Goal: Information Seeking & Learning: Learn about a topic

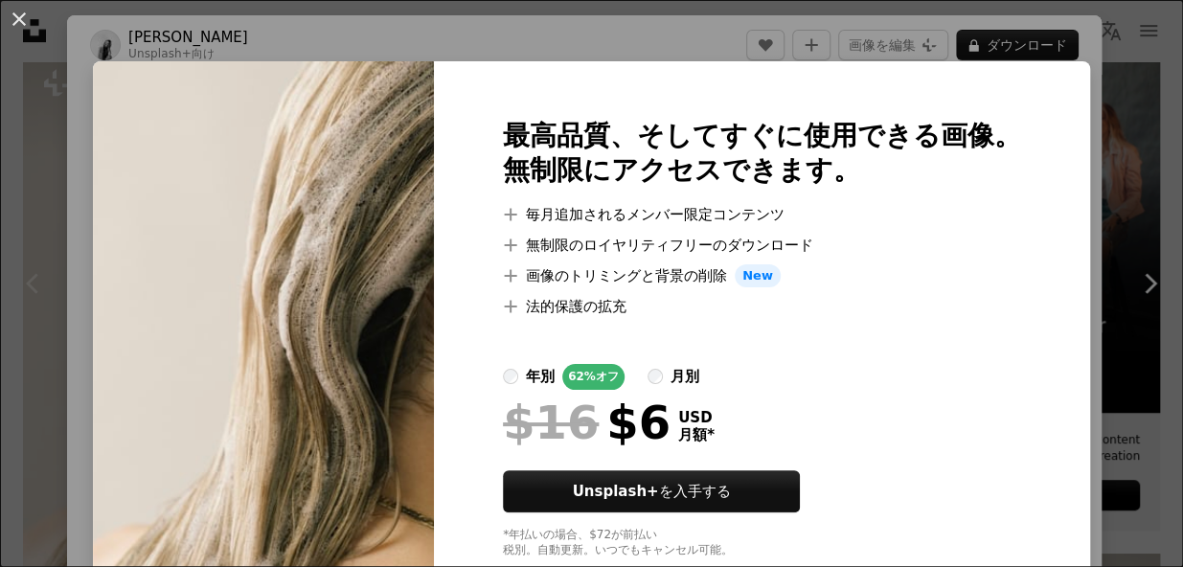
scroll to position [48, 0]
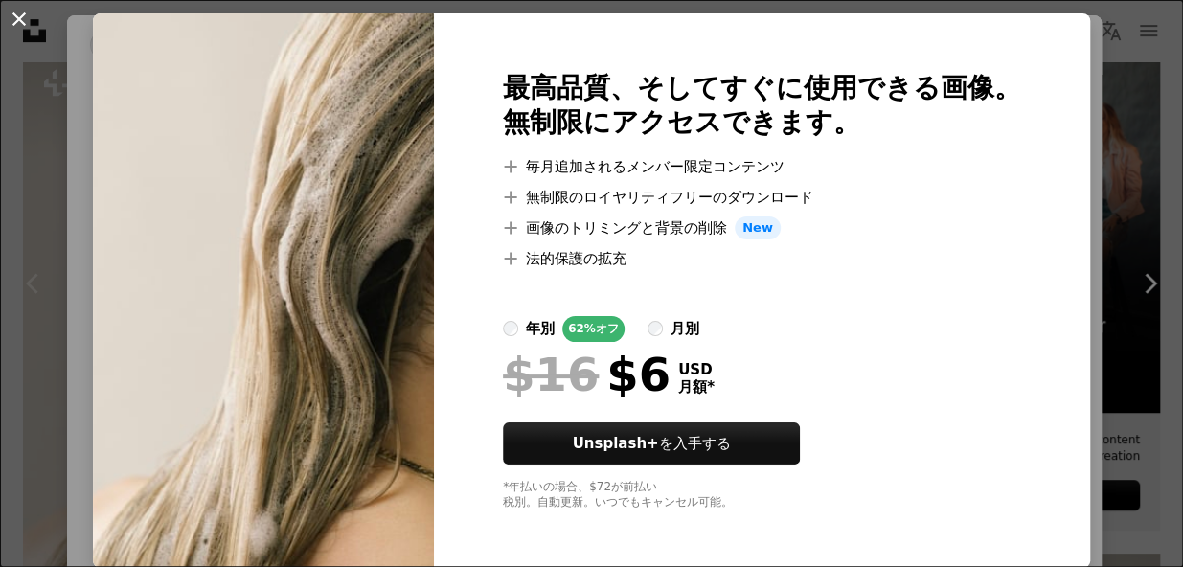
click at [13, 22] on button "An X shape" at bounding box center [19, 19] width 23 height 23
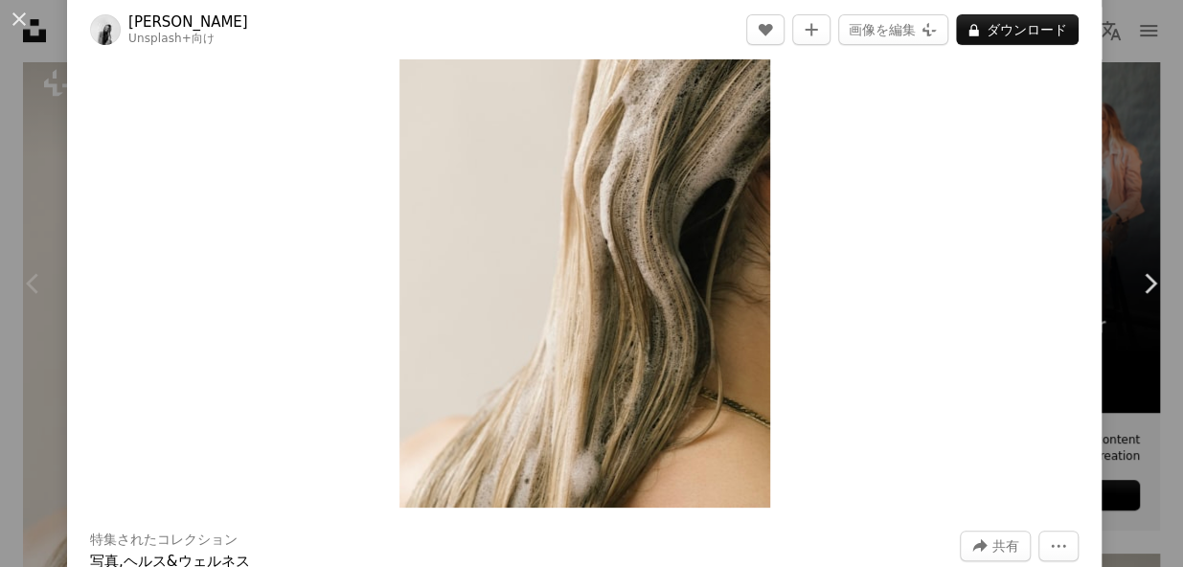
scroll to position [159, 0]
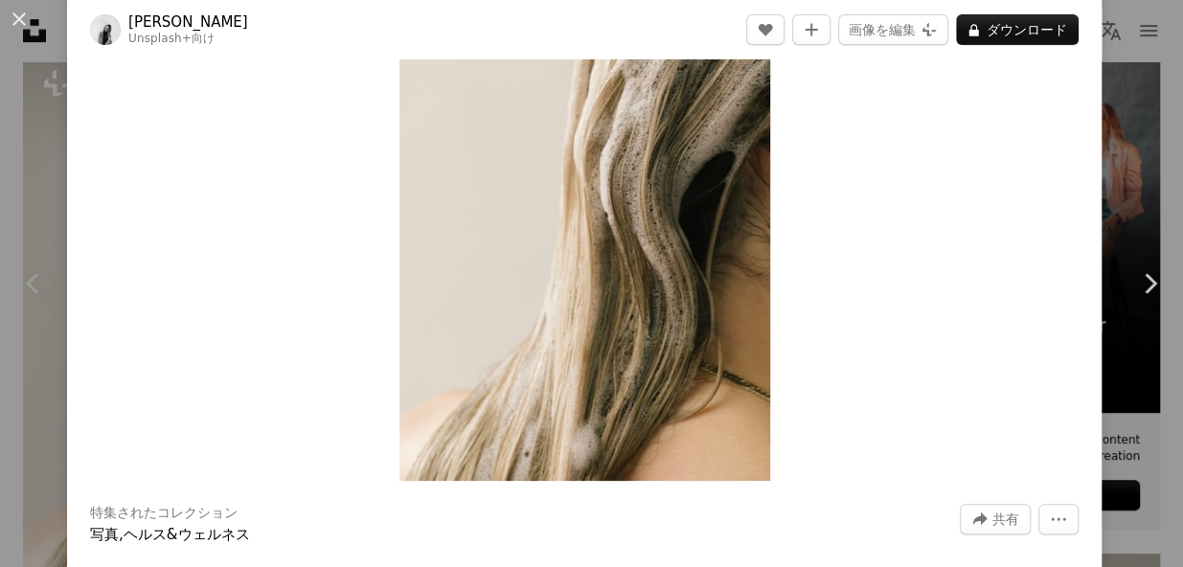
drag, startPoint x: 489, startPoint y: 270, endPoint x: 481, endPoint y: 188, distance: 82.7
click at [481, 188] on img "この画像でズームインする" at bounding box center [584, 203] width 371 height 556
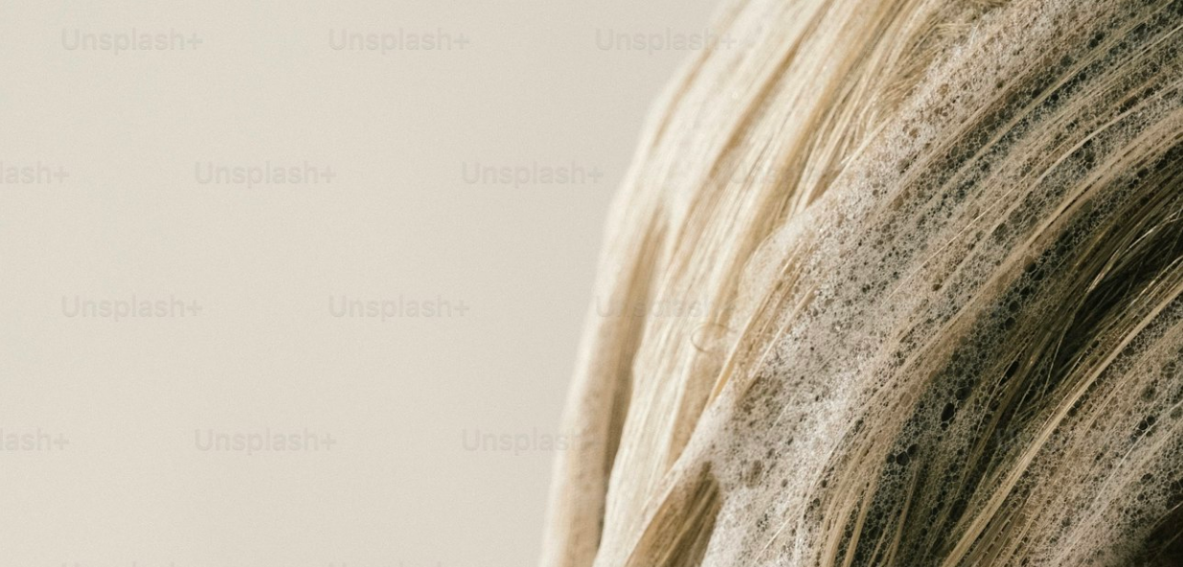
scroll to position [586, 0]
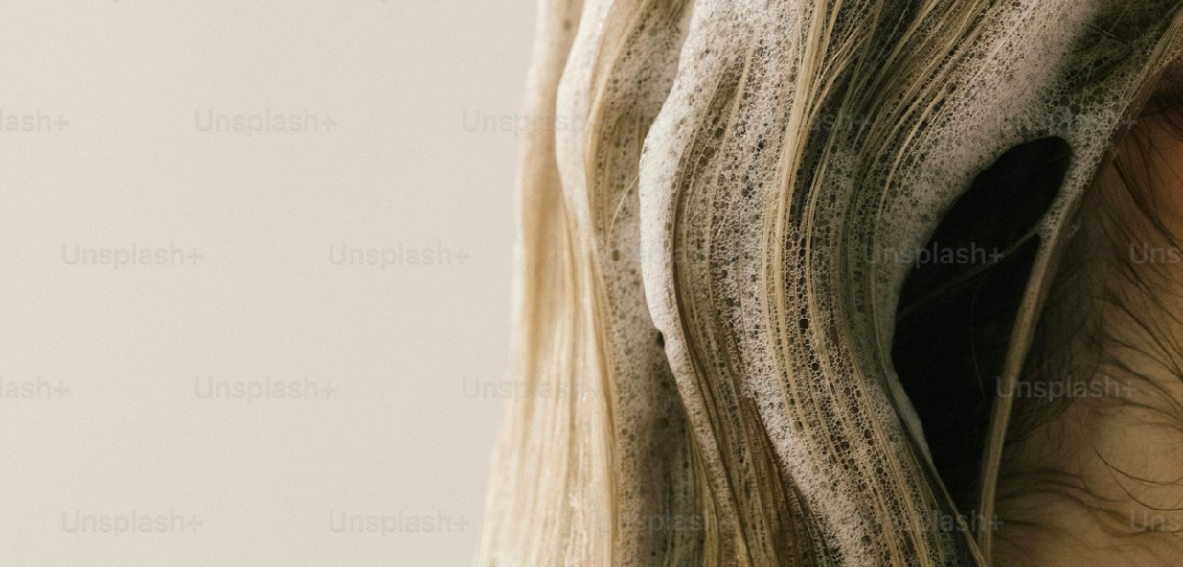
drag, startPoint x: 481, startPoint y: 188, endPoint x: 218, endPoint y: 187, distance: 262.5
click at [219, 188] on img "この画像でズームアウトする" at bounding box center [591, 301] width 1185 height 1777
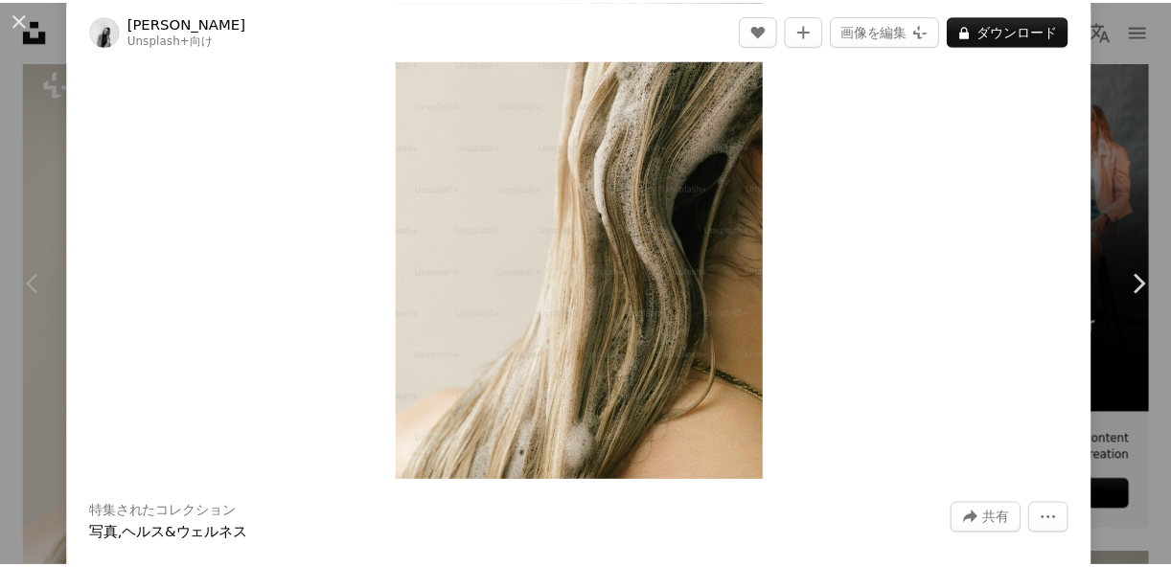
scroll to position [84, 0]
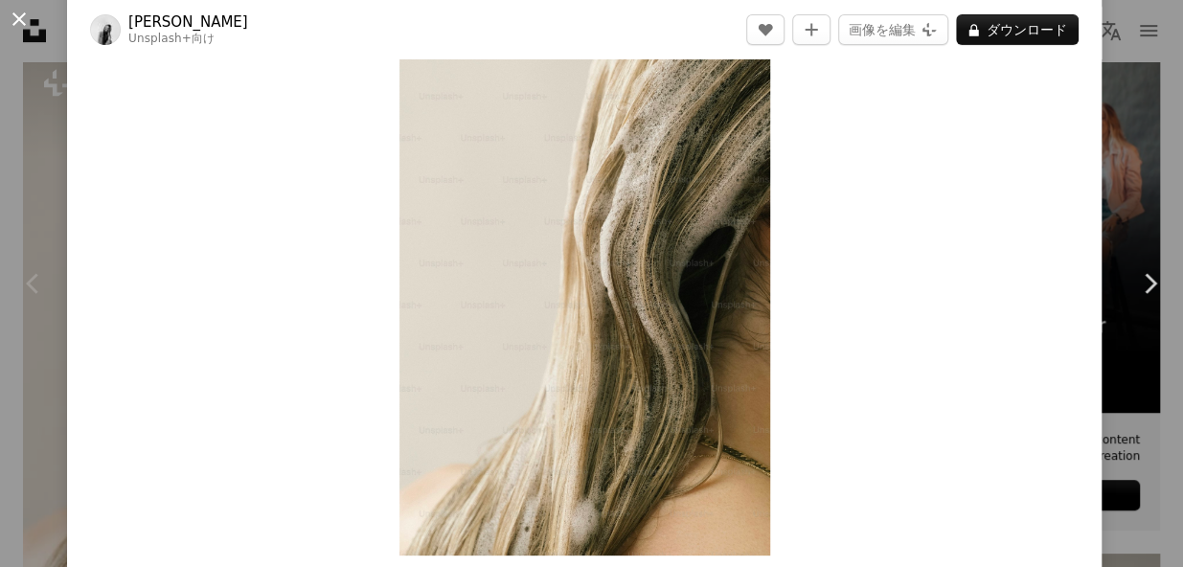
click at [23, 13] on button "An X shape" at bounding box center [19, 19] width 23 height 23
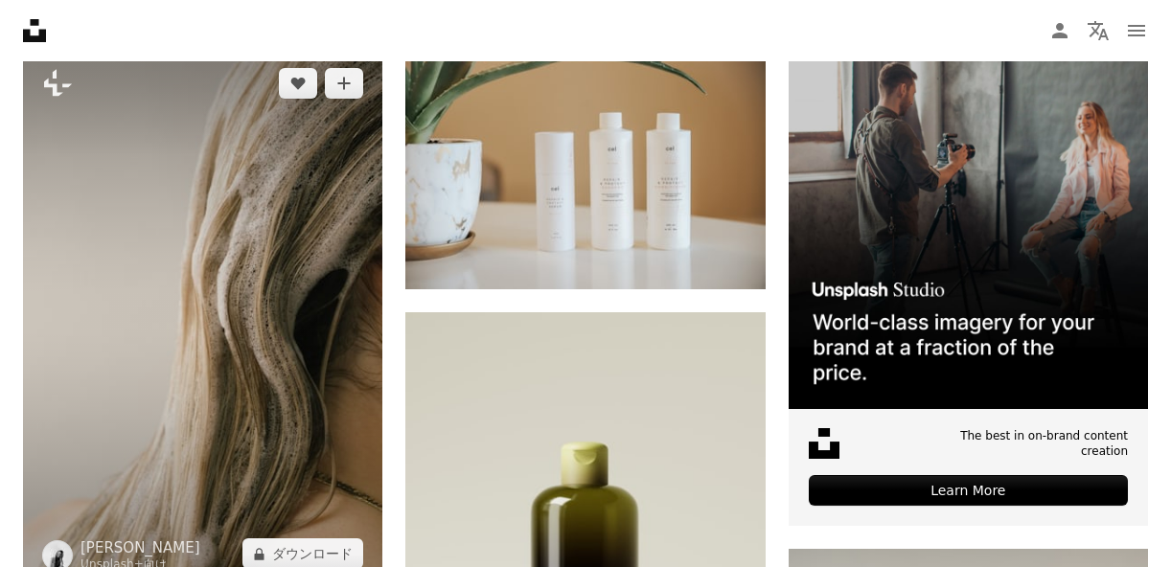
click at [320, 196] on img at bounding box center [202, 318] width 359 height 539
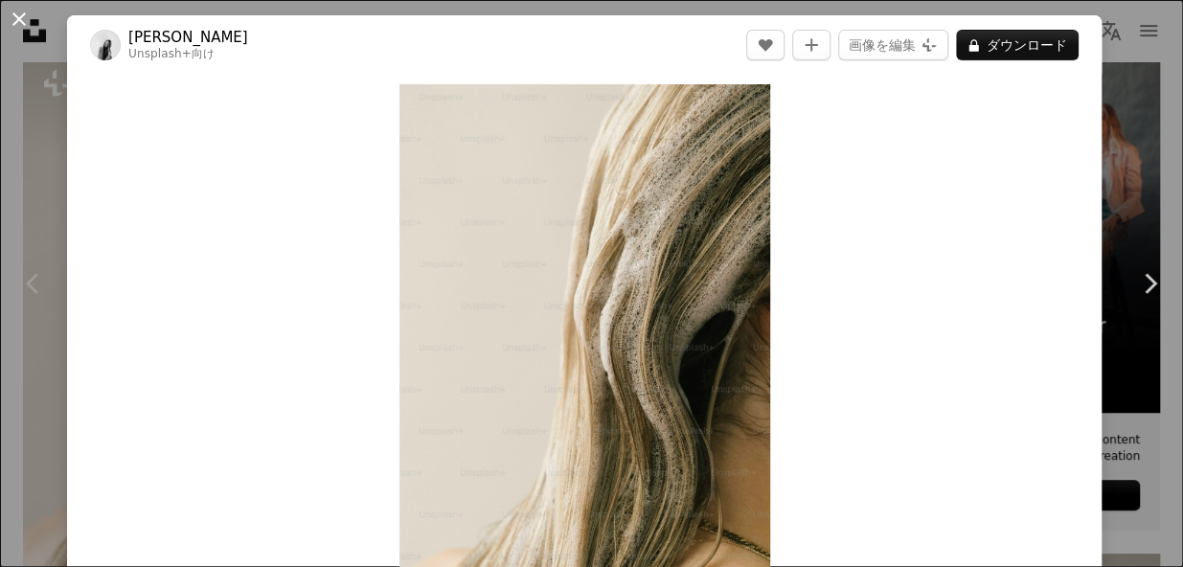
drag, startPoint x: 515, startPoint y: 208, endPoint x: 11, endPoint y: 21, distance: 538.3
click at [11, 21] on button "An X shape" at bounding box center [19, 19] width 23 height 23
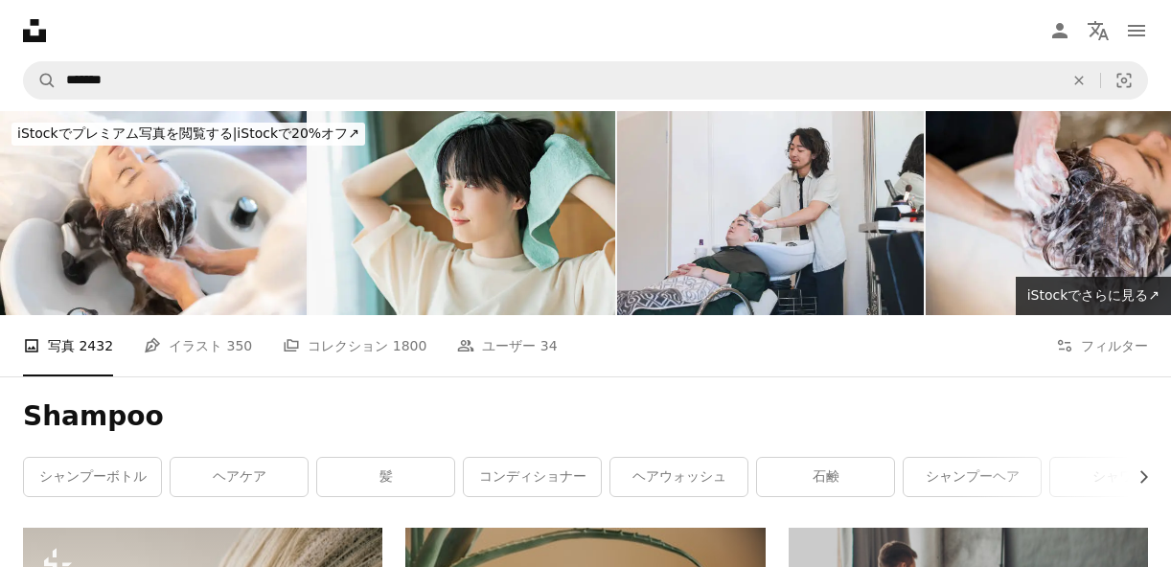
click at [1073, 315] on div "A photo 写真 2432 Pen Tool イラスト 350 A stack of folders コレクション 1800 People ユーザー 34…" at bounding box center [585, 345] width 1125 height 61
click at [1073, 337] on icon "Filters" at bounding box center [1064, 345] width 17 height 17
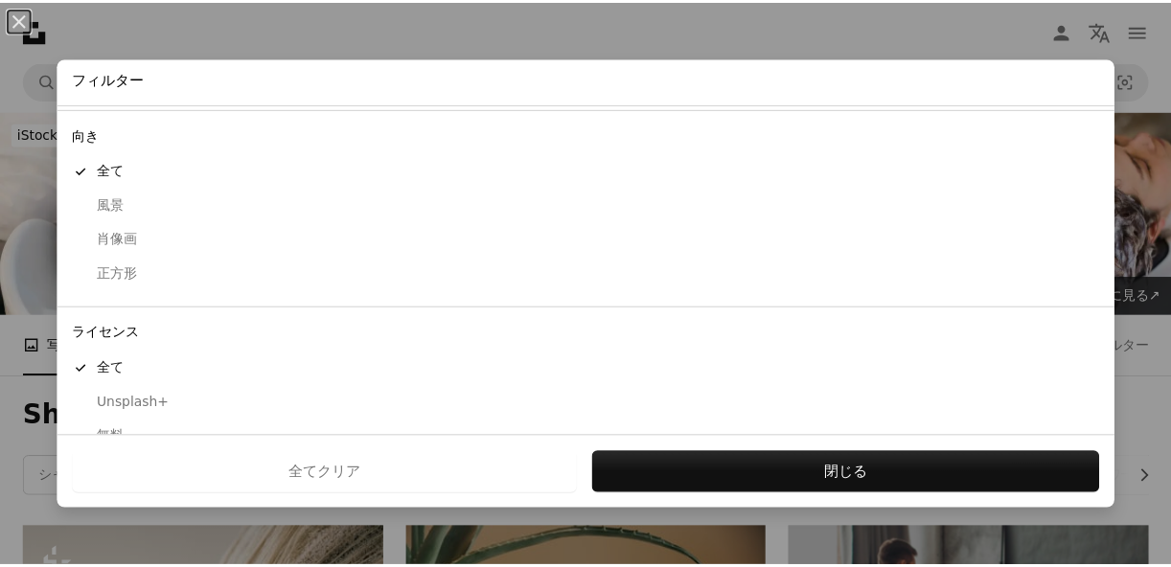
scroll to position [190, 0]
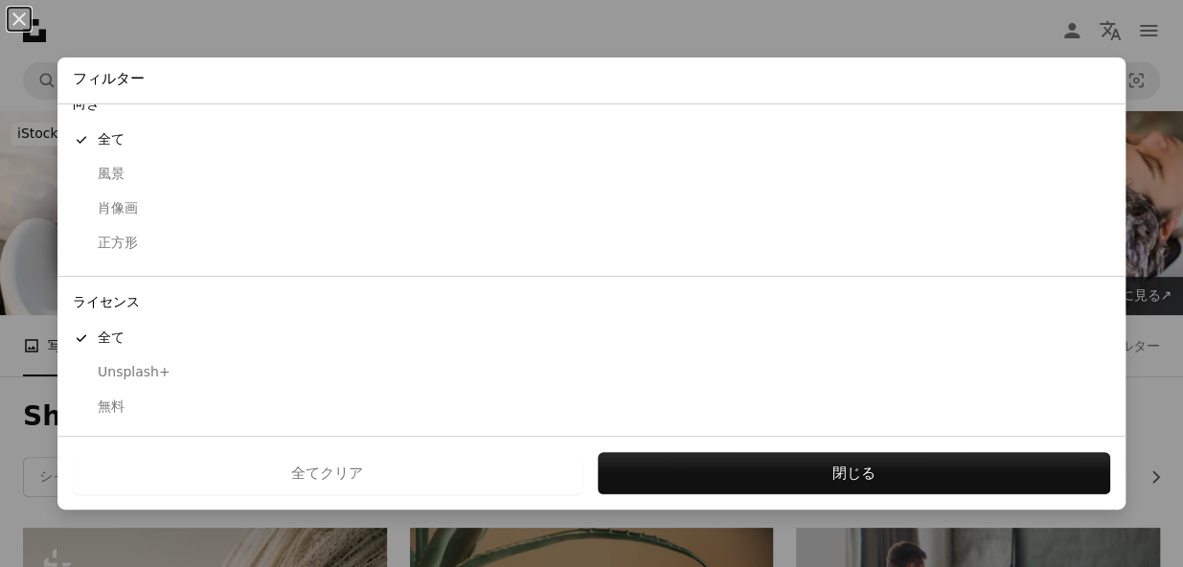
click at [130, 406] on div "無料" at bounding box center [591, 407] width 1037 height 19
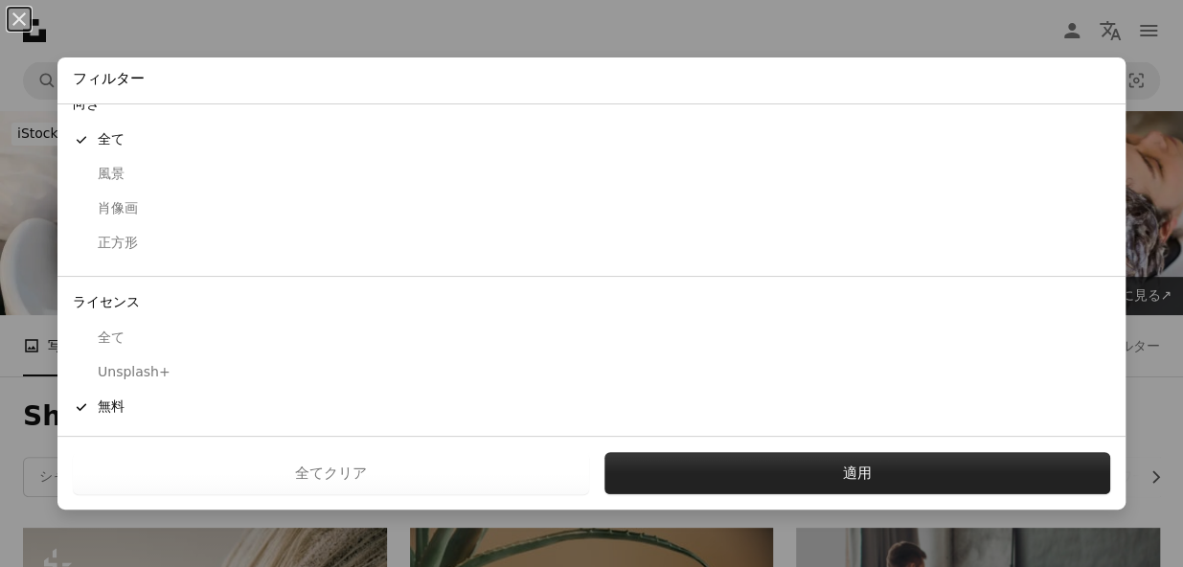
click at [795, 466] on button "適用" at bounding box center [857, 473] width 506 height 42
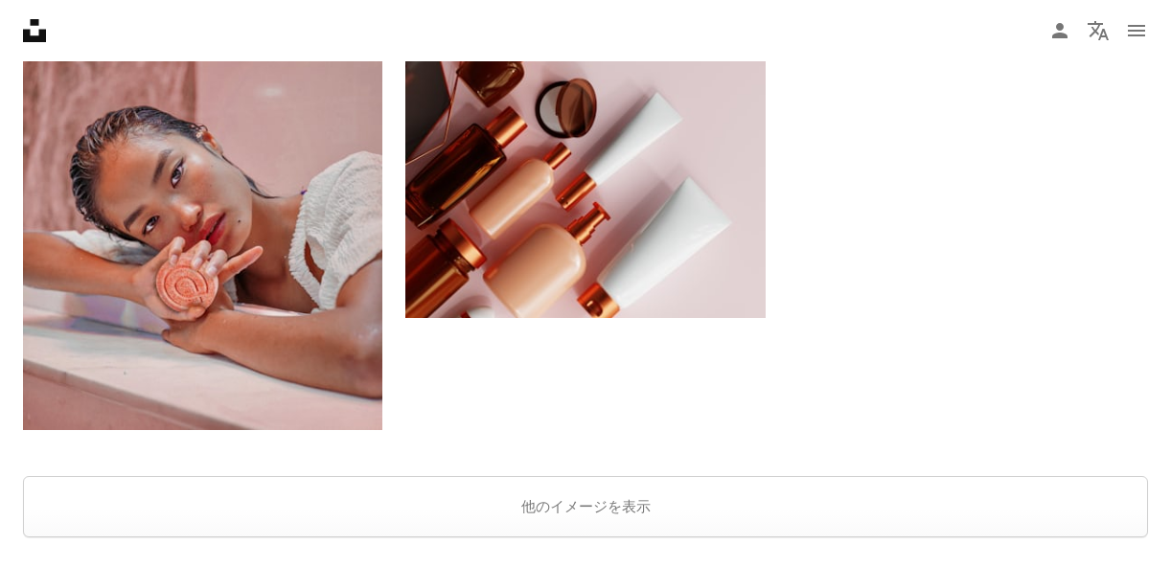
scroll to position [3192, 0]
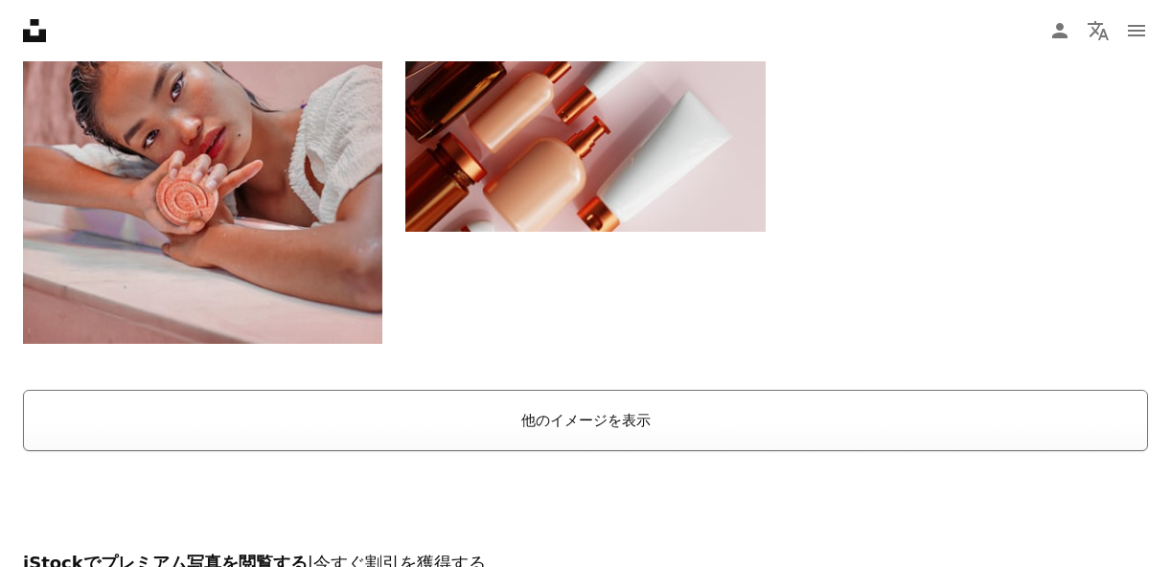
click at [630, 390] on button "他のイメージを表示" at bounding box center [585, 420] width 1125 height 61
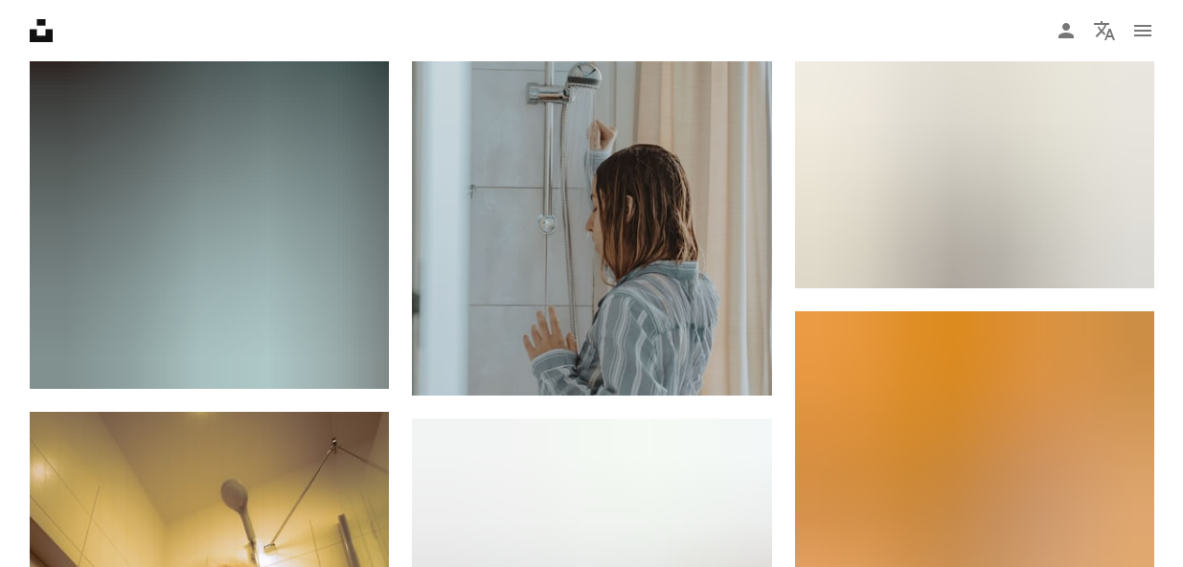
scroll to position [45178, 0]
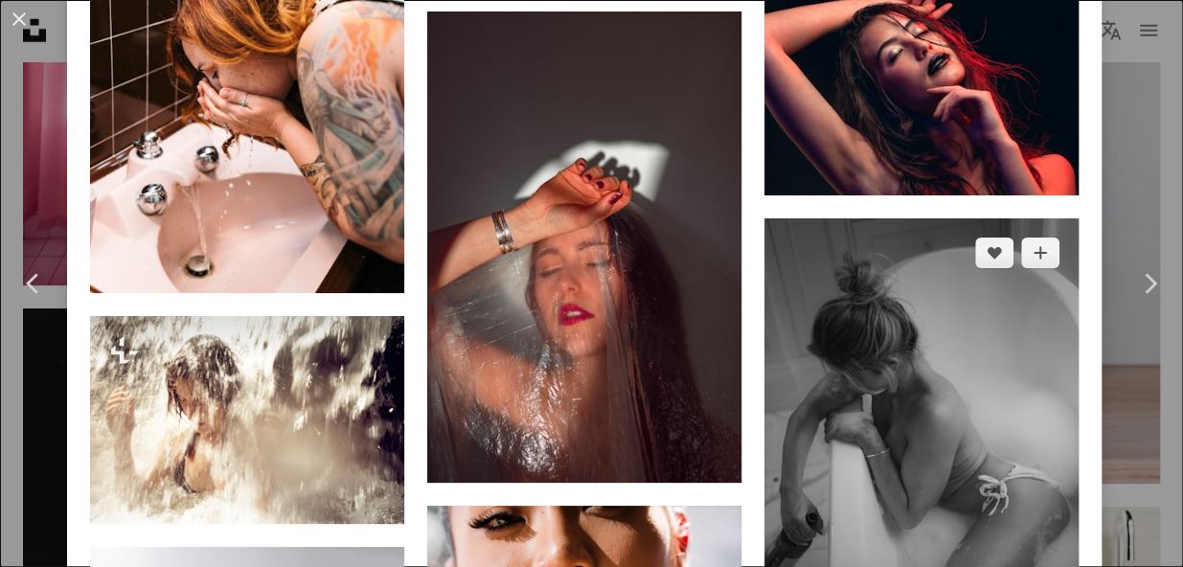
scroll to position [8142, 0]
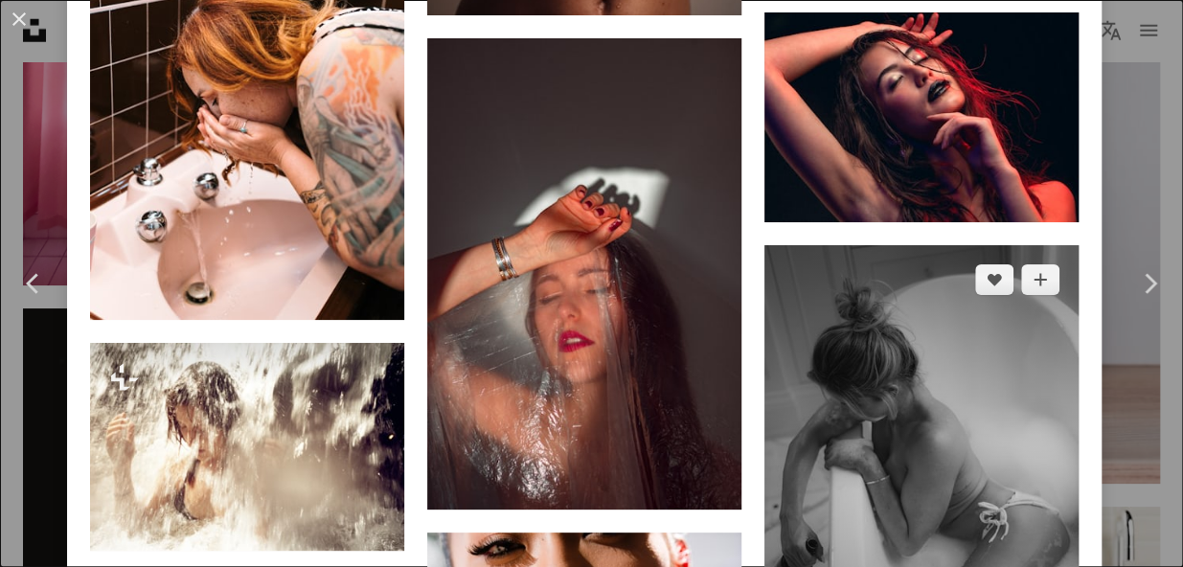
click at [932, 245] on img at bounding box center [921, 480] width 314 height 471
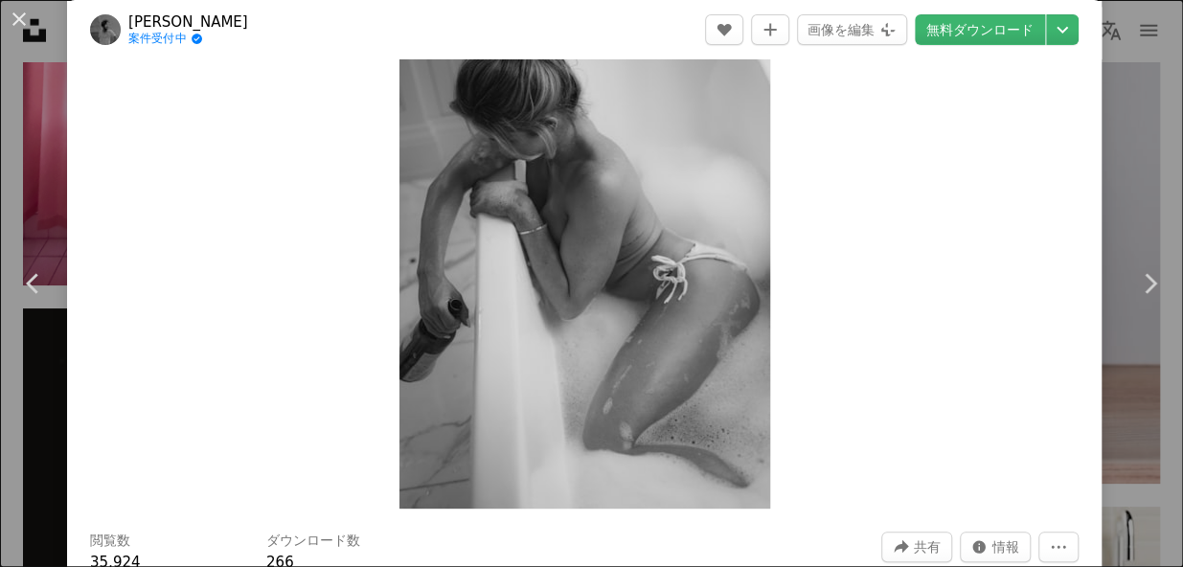
scroll to position [239, 0]
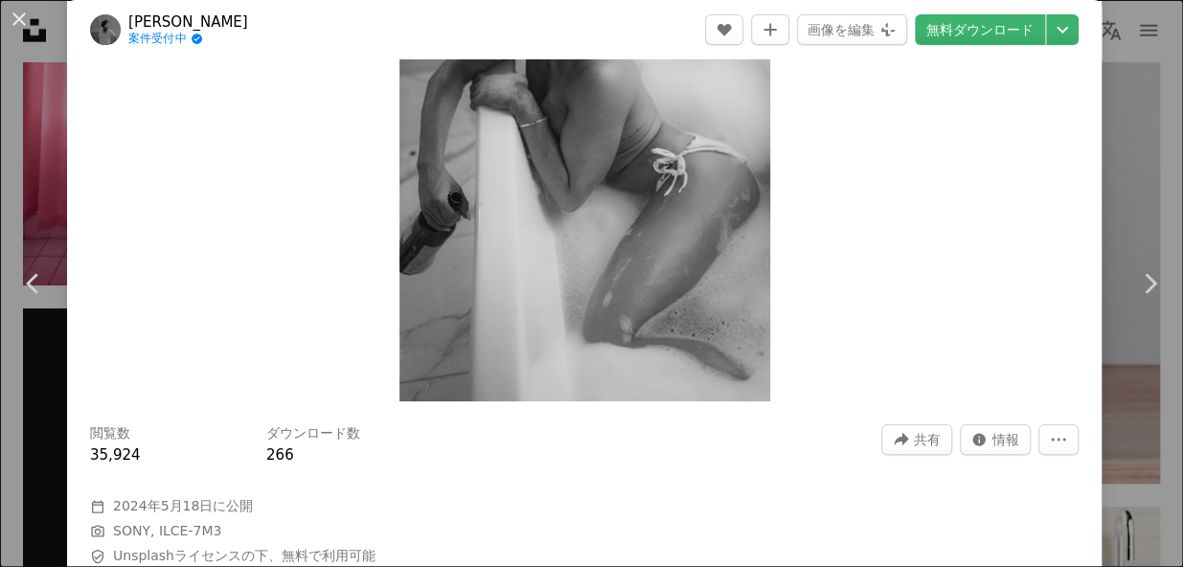
drag, startPoint x: 500, startPoint y: 250, endPoint x: 350, endPoint y: 250, distance: 150.4
click at [350, 250] on div "Zoom in" at bounding box center [584, 123] width 1035 height 576
click at [429, 239] on img "この画像でズームインする" at bounding box center [584, 123] width 371 height 557
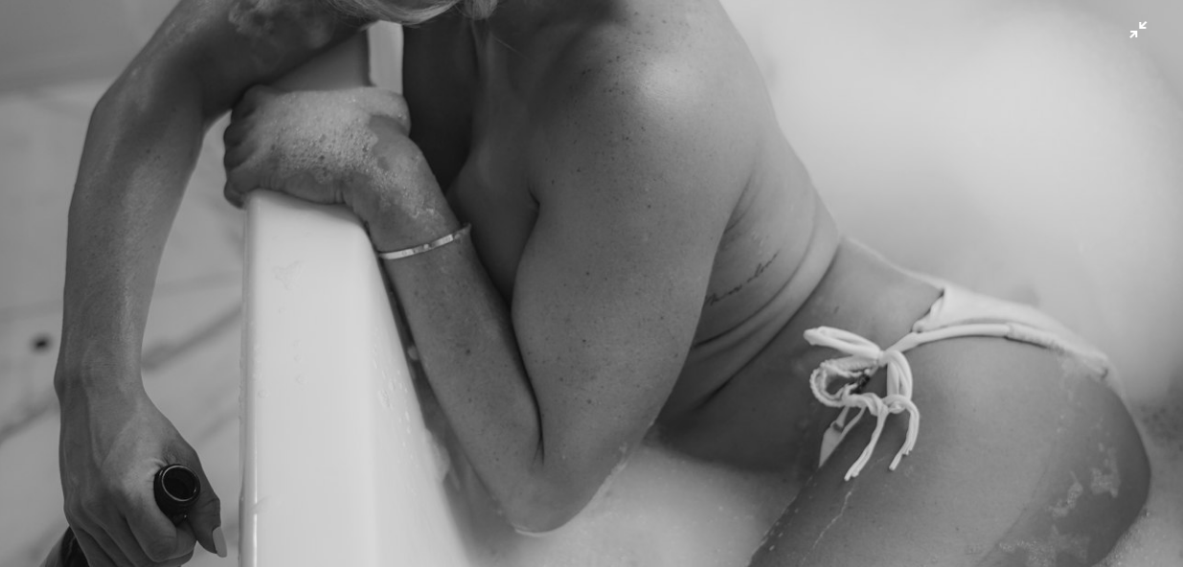
scroll to position [747, 0]
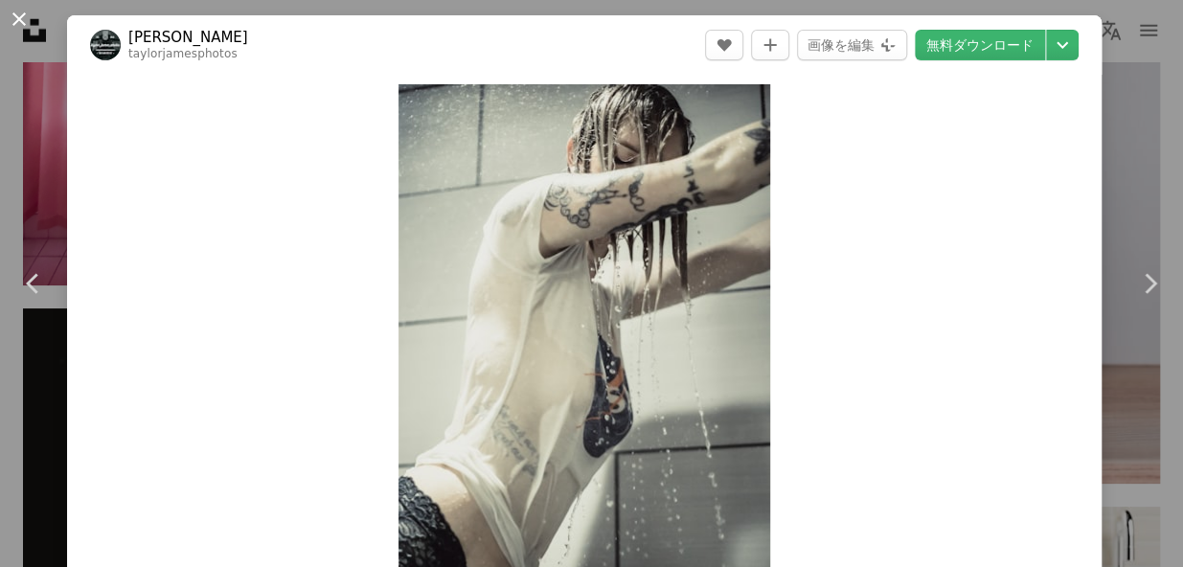
click at [17, 17] on button "An X shape" at bounding box center [19, 19] width 23 height 23
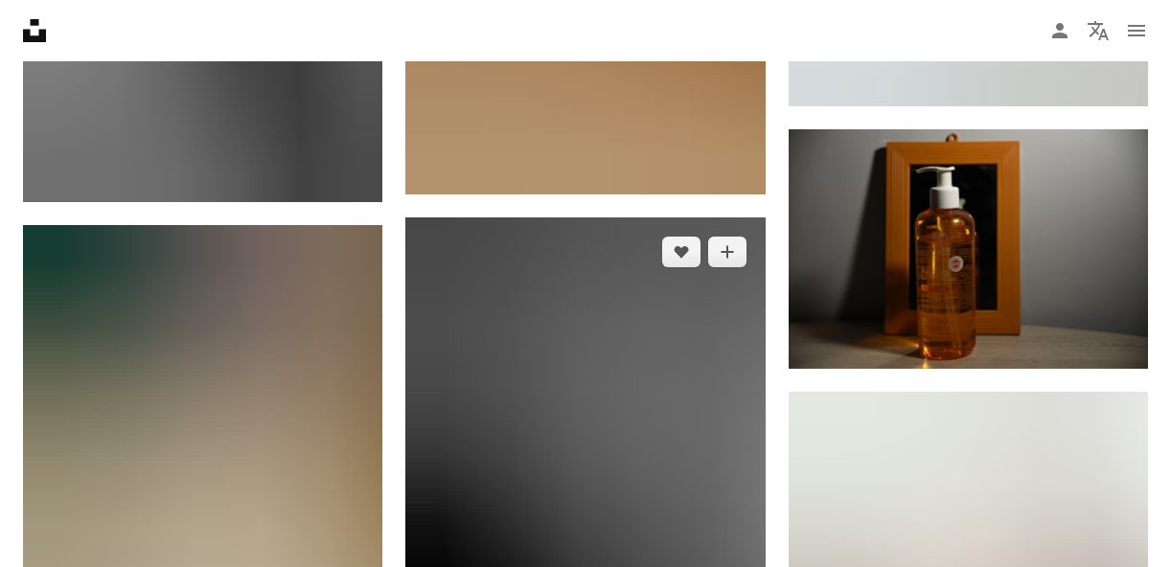
scroll to position [63618, 0]
